Goal: Check status: Check status

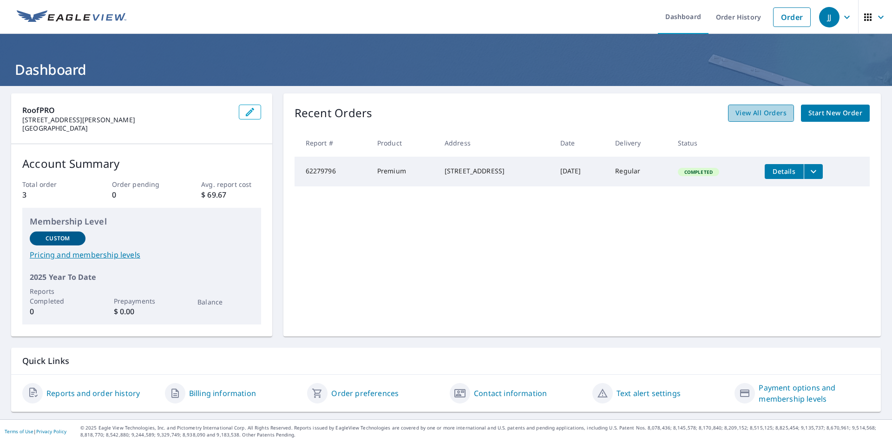
click at [743, 112] on span "View All Orders" at bounding box center [760, 113] width 51 height 12
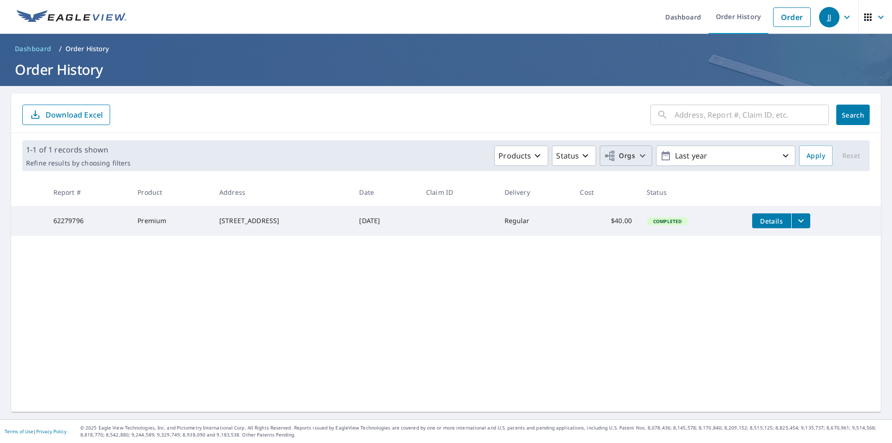
click at [637, 155] on icon "button" at bounding box center [642, 155] width 11 height 11
click at [461, 211] on label "RoofPRO" at bounding box center [463, 208] width 33 height 11
click at [444, 211] on input "RoofPRO" at bounding box center [438, 208] width 11 height 11
checkbox input "true"
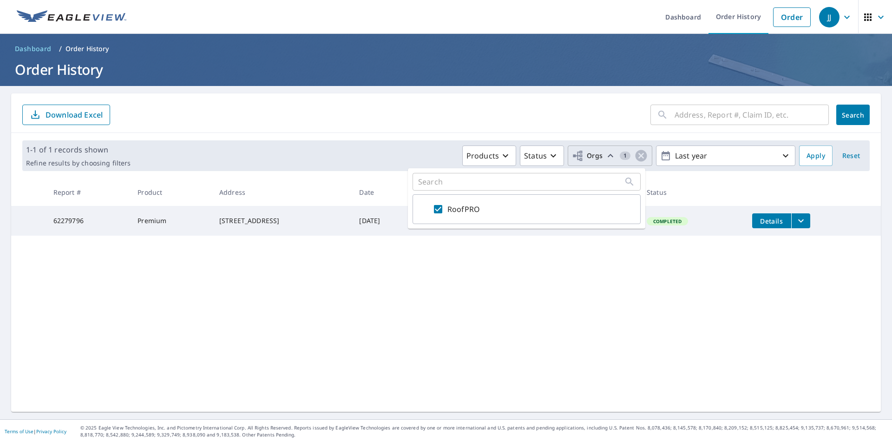
click at [532, 184] on input "text" at bounding box center [521, 181] width 206 height 9
click at [484, 184] on input "text" at bounding box center [521, 181] width 206 height 9
paste input "67154383"
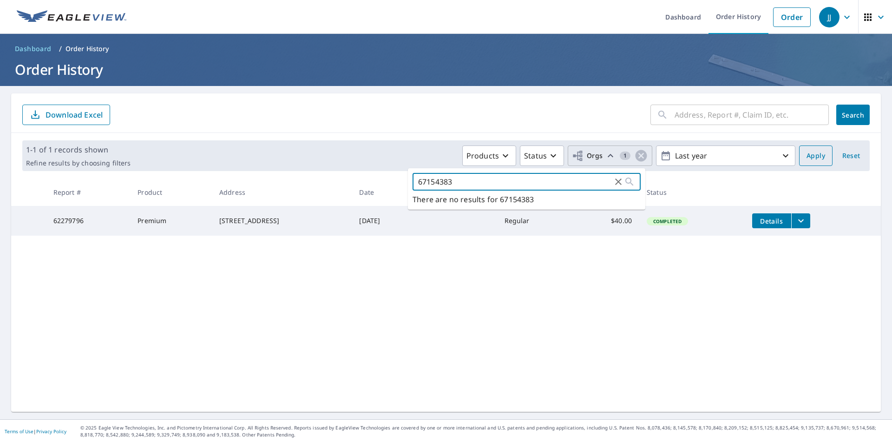
type input "67154383"
click at [807, 158] on span "Apply" at bounding box center [816, 156] width 19 height 12
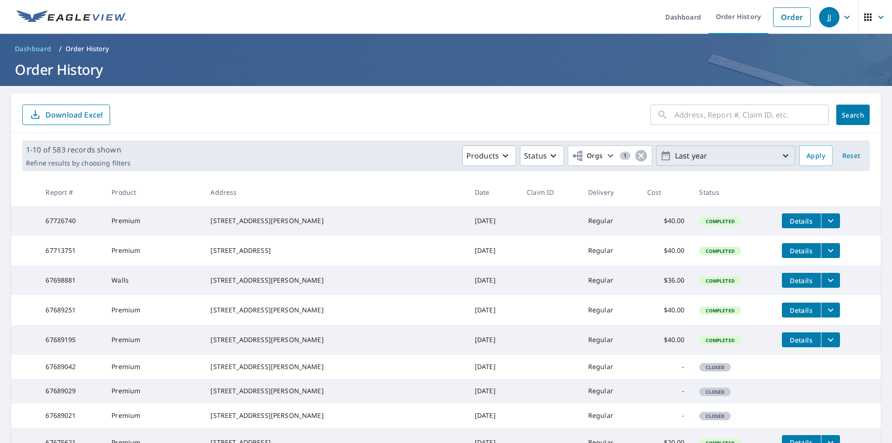
click at [751, 155] on p "Last year" at bounding box center [725, 156] width 109 height 16
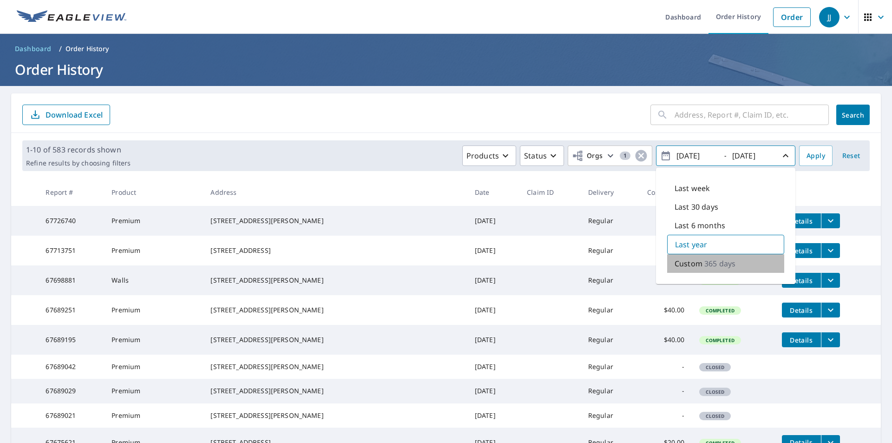
click at [689, 263] on p "Custom" at bounding box center [689, 263] width 28 height 11
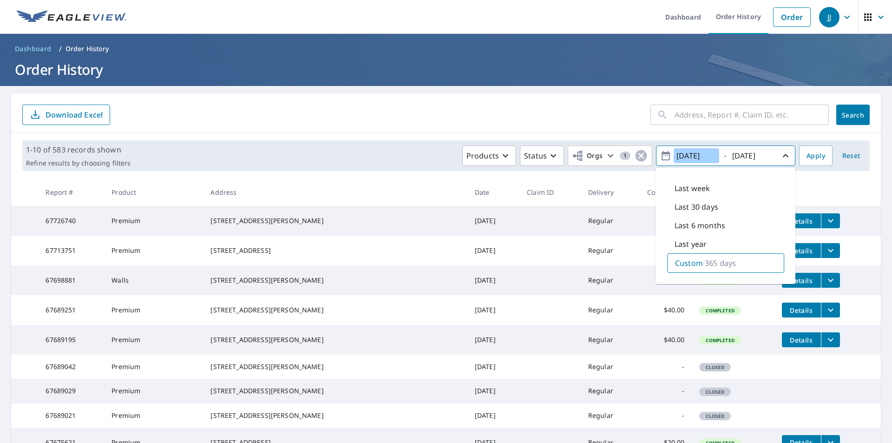
click at [686, 156] on input "[DATE]" at bounding box center [697, 155] width 46 height 15
type input "[DATE]"
click at [852, 117] on span "Search" at bounding box center [853, 115] width 19 height 9
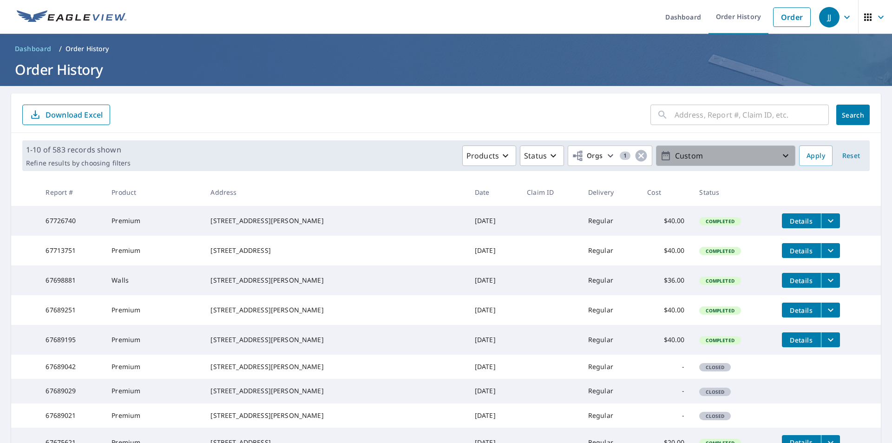
click at [781, 154] on icon "button" at bounding box center [785, 155] width 11 height 11
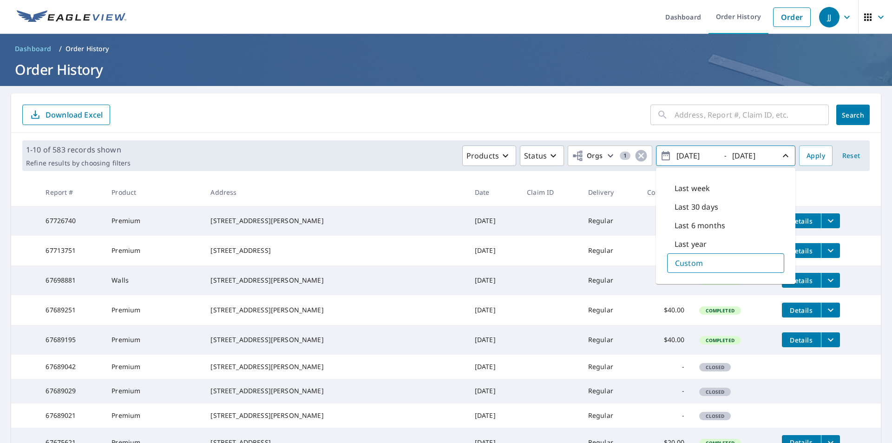
click at [696, 263] on div "Custom" at bounding box center [725, 263] width 117 height 20
click at [814, 155] on span "Apply" at bounding box center [816, 156] width 19 height 12
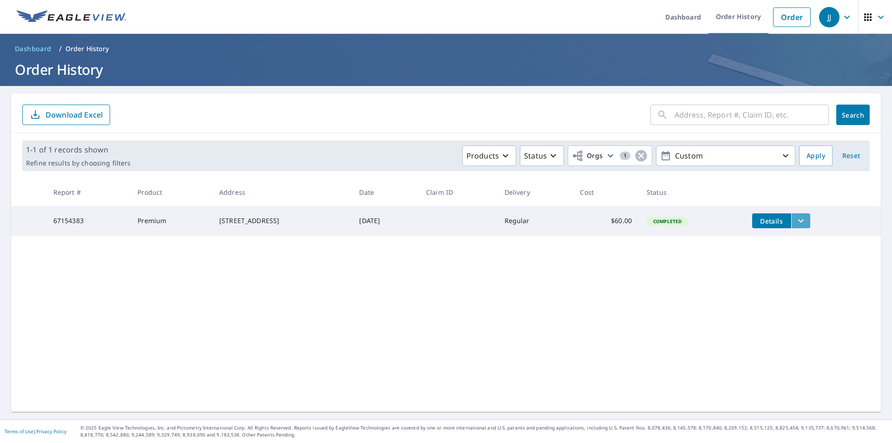
click at [807, 219] on icon "filesDropdownBtn-67154383" at bounding box center [800, 220] width 11 height 11
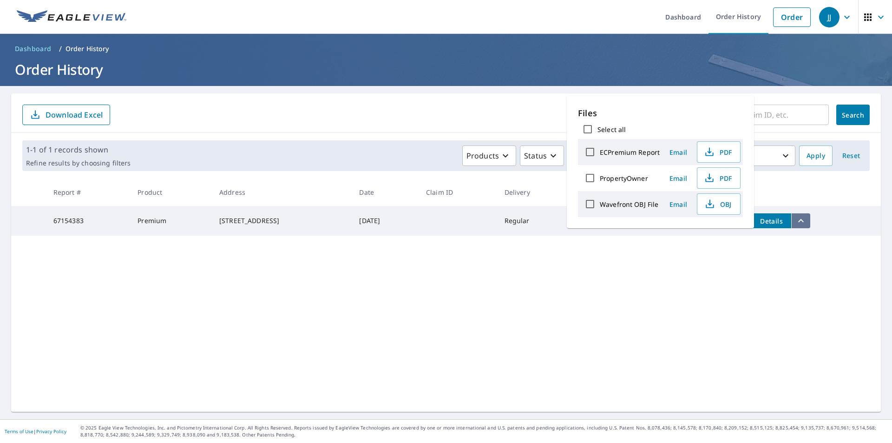
click at [807, 219] on icon "filesDropdownBtn-67154383" at bounding box center [800, 220] width 11 height 11
